Goal: Task Accomplishment & Management: Complete application form

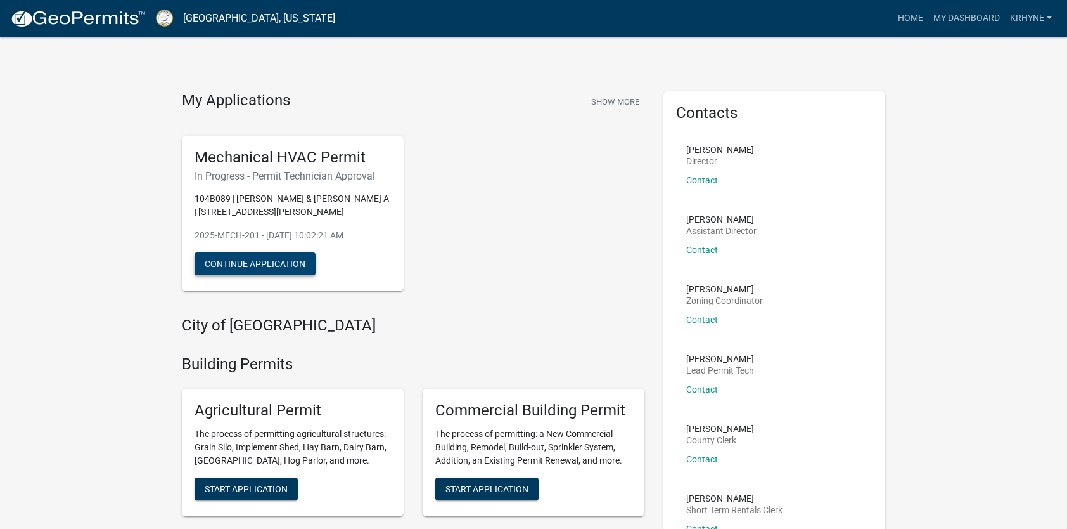
click at [300, 262] on button "Continue Application" at bounding box center [255, 263] width 121 height 23
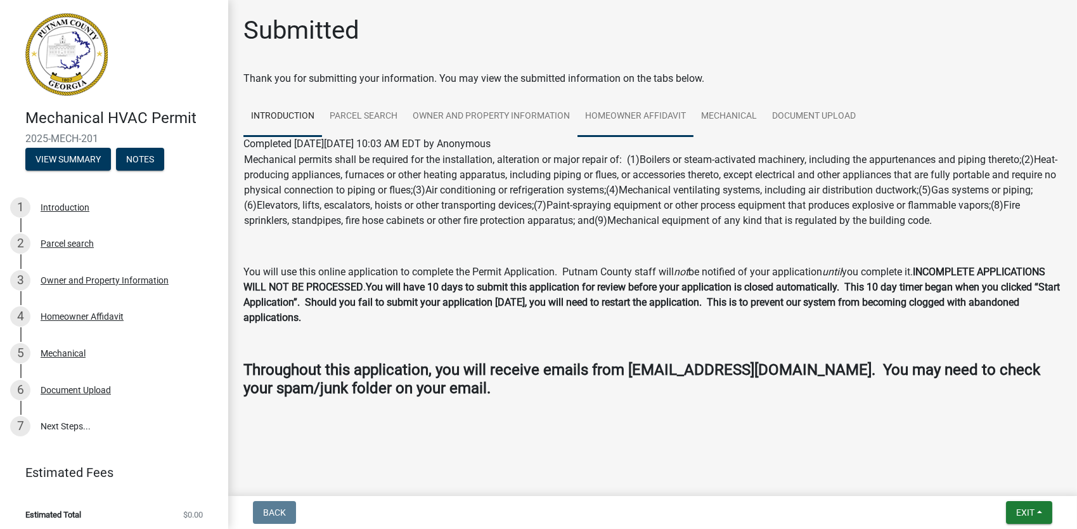
click at [637, 122] on link "Homeowner Affidavit" at bounding box center [635, 116] width 116 height 41
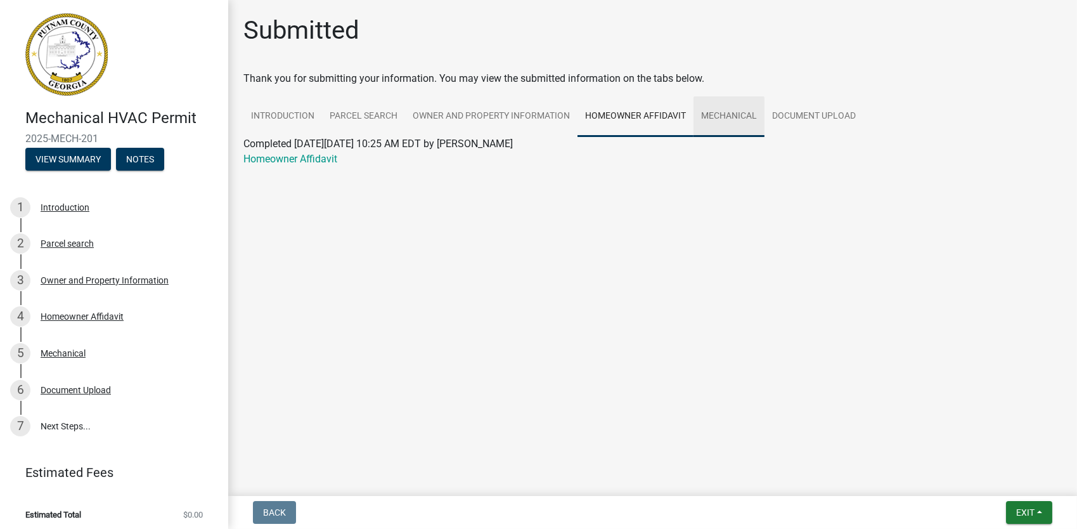
click at [718, 117] on link "Mechanical" at bounding box center [728, 116] width 71 height 41
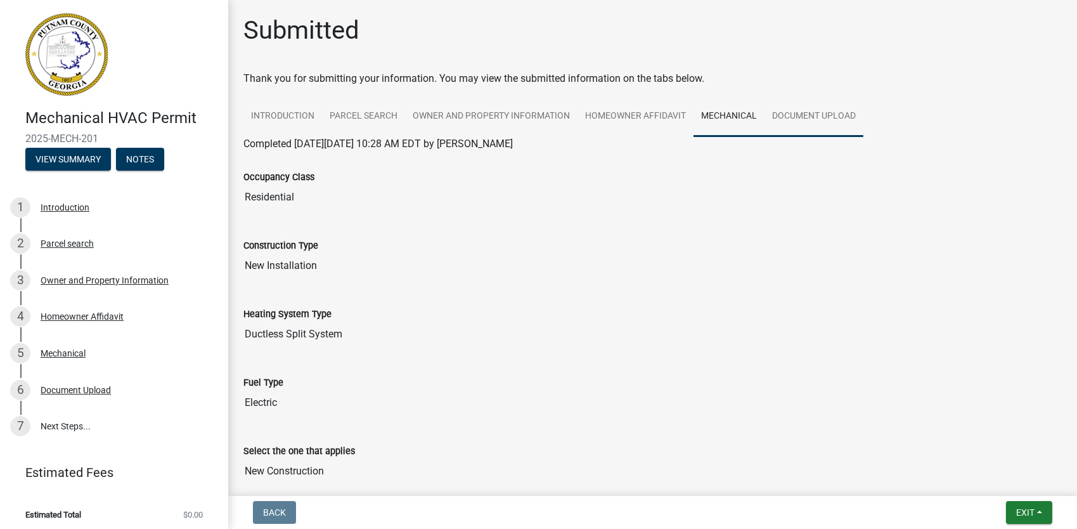
click at [804, 120] on link "Document Upload" at bounding box center [813, 116] width 99 height 41
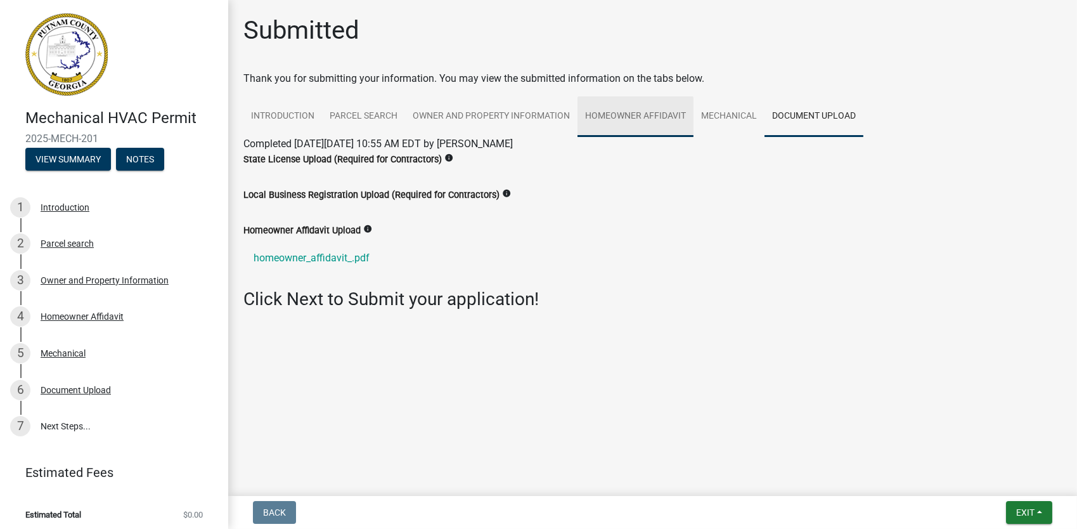
click at [626, 117] on link "Homeowner Affidavit" at bounding box center [635, 116] width 116 height 41
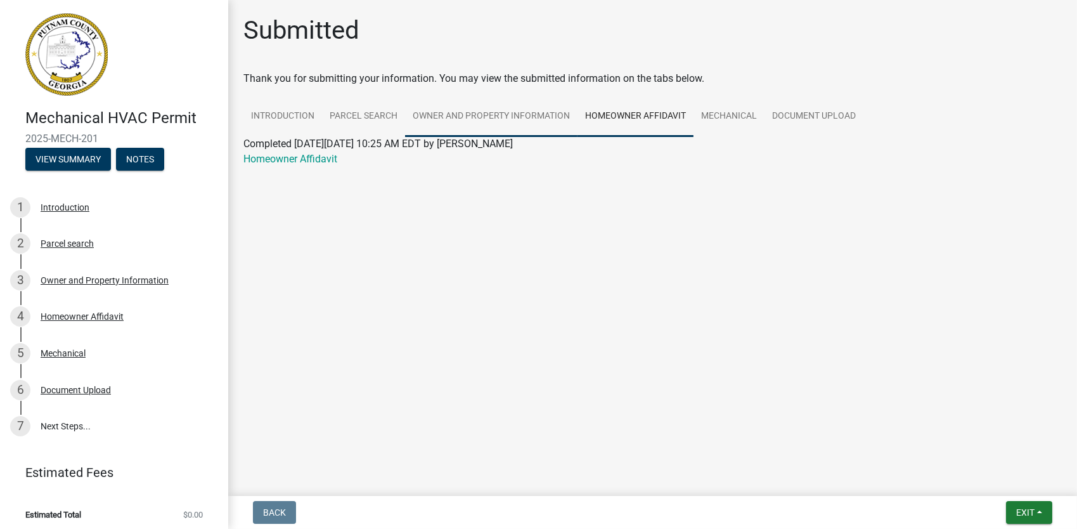
click at [519, 120] on link "Owner and Property Information" at bounding box center [491, 116] width 172 height 41
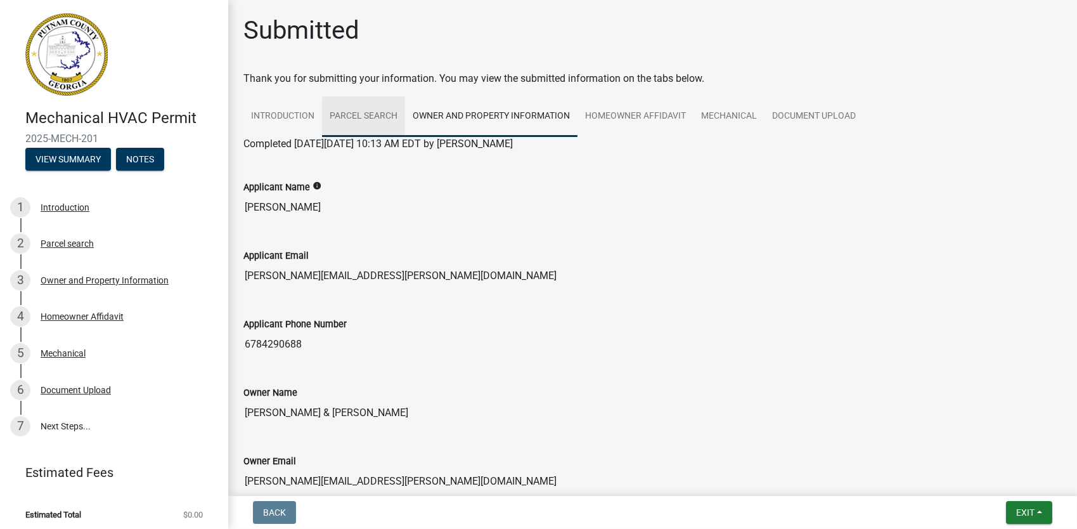
click at [373, 111] on link "Parcel search" at bounding box center [363, 116] width 83 height 41
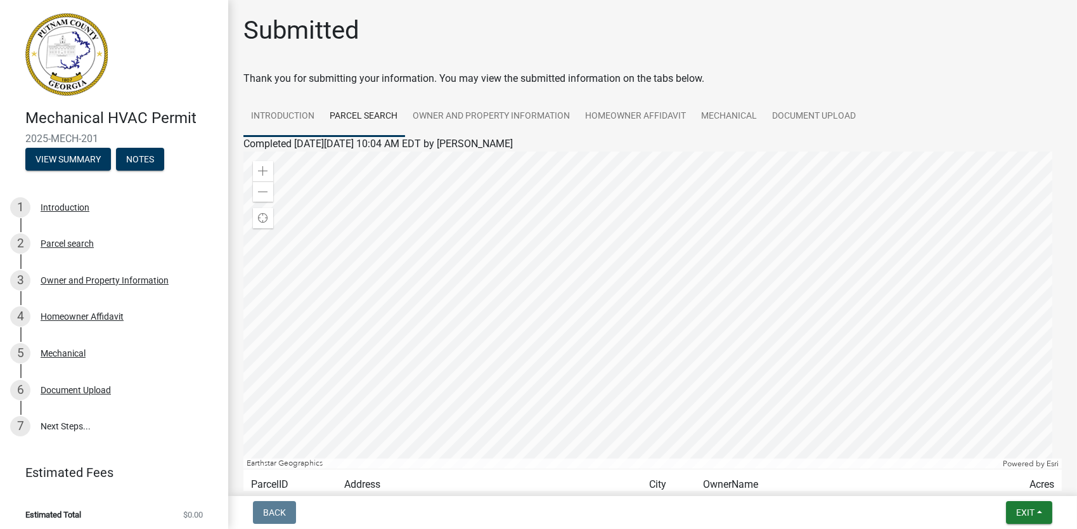
click at [291, 111] on link "Introduction" at bounding box center [282, 116] width 79 height 41
